Goal: Entertainment & Leisure: Browse casually

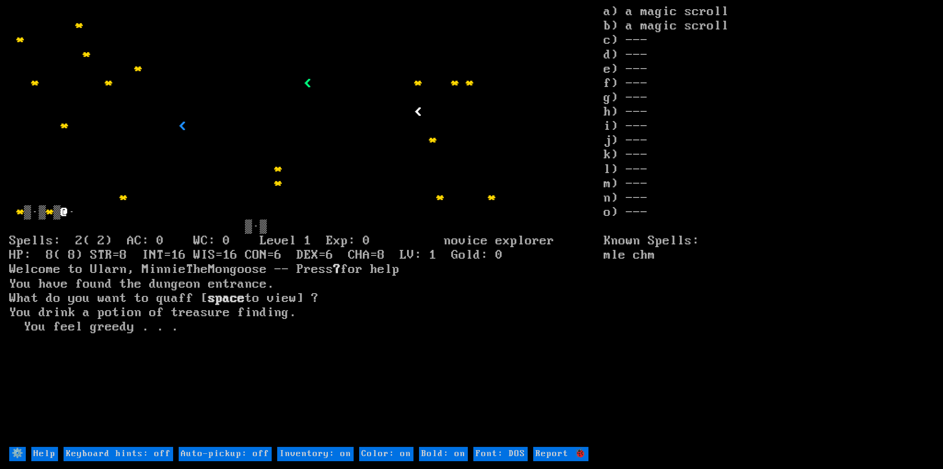
type off "Auto-pickup: on"
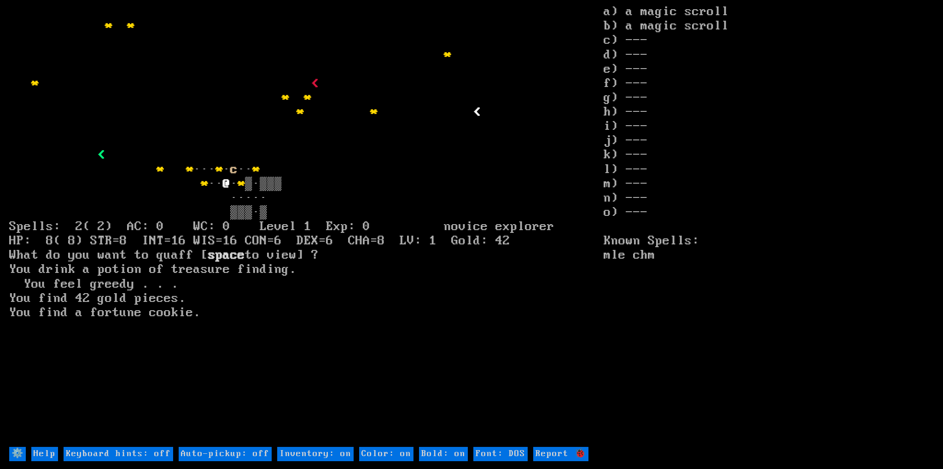
type off "Auto-pickup: on"
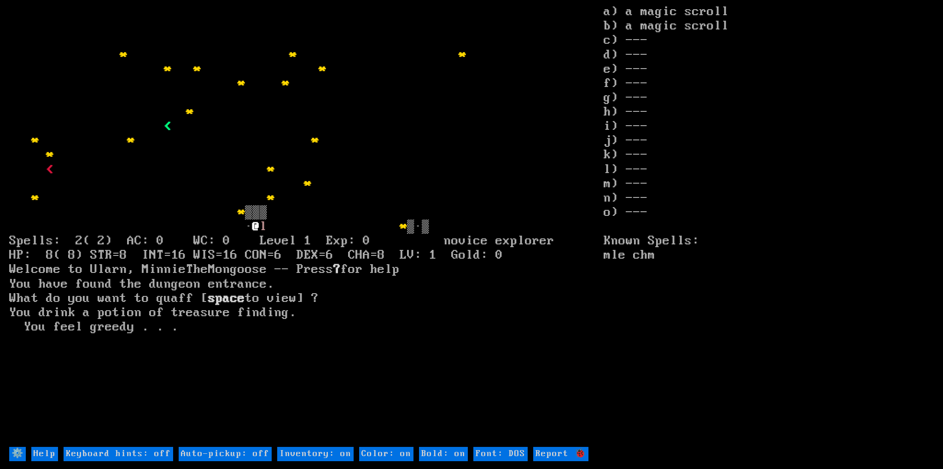
type off "Auto-pickup: on"
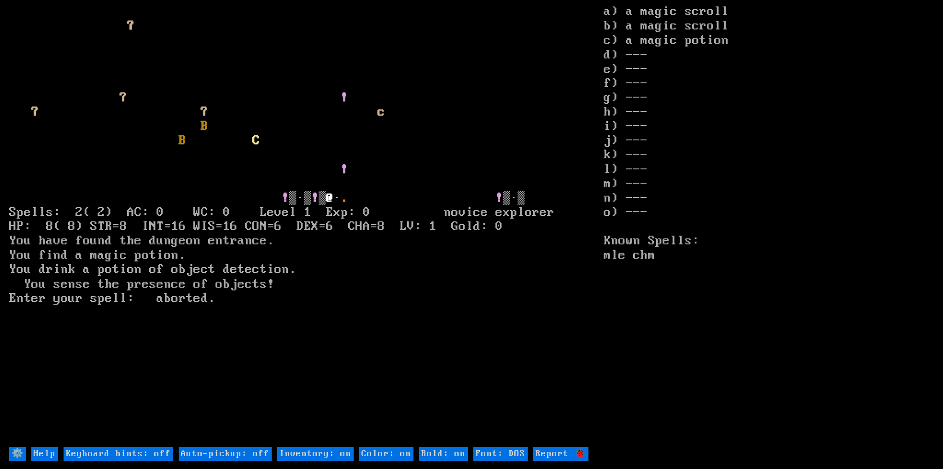
type off "Auto-pickup: on"
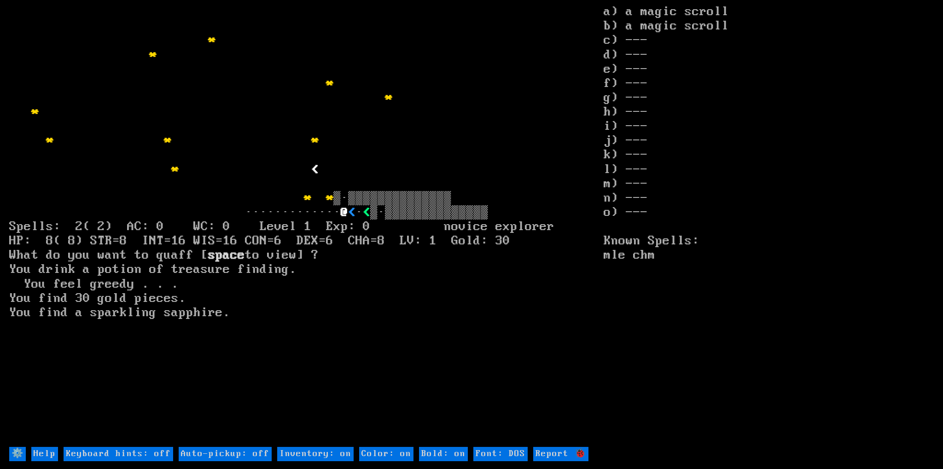
type off "Auto-pickup: on"
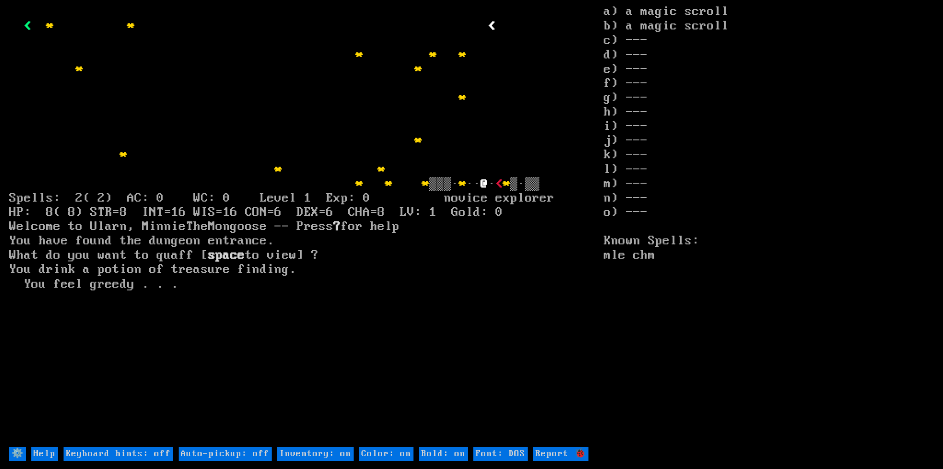
type off "Auto-pickup: on"
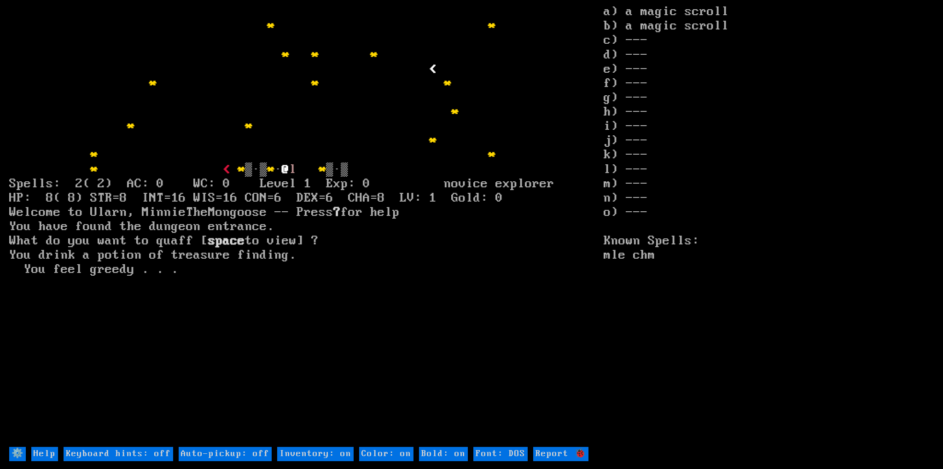
type off "Auto-pickup: on"
